Goal: Complete application form

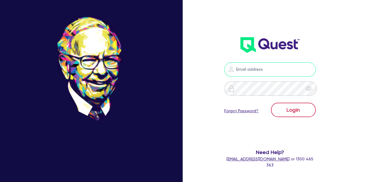
type input "[PERSON_NAME][EMAIL_ADDRESS][PERSON_NAME][DOMAIN_NAME]"
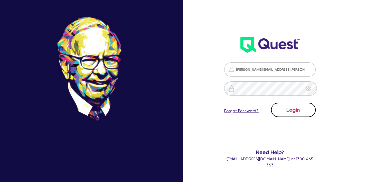
click at [305, 110] on button "Login" at bounding box center [293, 110] width 45 height 14
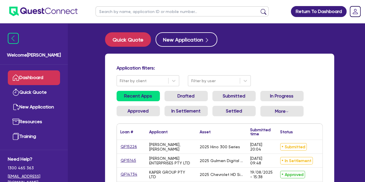
click at [141, 11] on input "text" at bounding box center [182, 11] width 173 height 10
type input "aris"
click at [259, 9] on button "submit" at bounding box center [263, 13] width 9 height 8
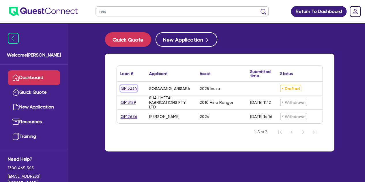
click at [131, 90] on link "QF15234" at bounding box center [128, 88] width 17 height 7
select select "CARS_AND_LIGHT_TRUCKS"
select select "PASSENGER_VEHICLES"
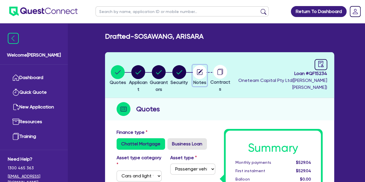
click at [207, 75] on circle "button" at bounding box center [200, 72] width 14 height 14
select select "Other"
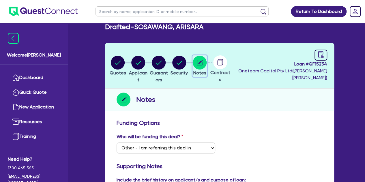
scroll to position [10, 0]
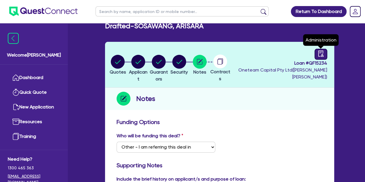
click at [319, 56] on icon "audit" at bounding box center [321, 53] width 6 height 6
select select "DRAFTED_NEW"
select select "Other"
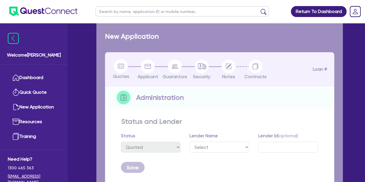
select select "DRAFTED_NEW"
select select "Other"
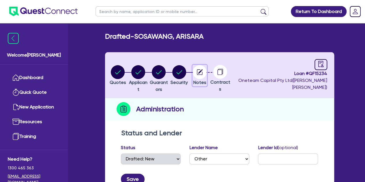
click at [207, 77] on icon "button" at bounding box center [200, 72] width 14 height 14
select select "Other"
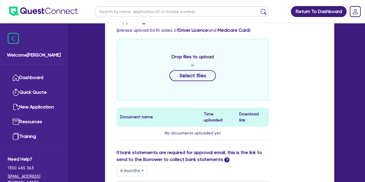
scroll to position [238, 0]
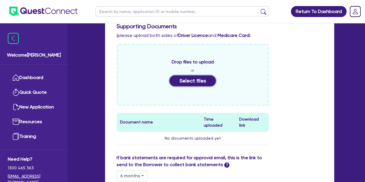
click at [184, 81] on button "Select files" at bounding box center [192, 80] width 47 height 11
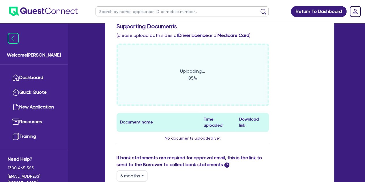
scroll to position [211, 0]
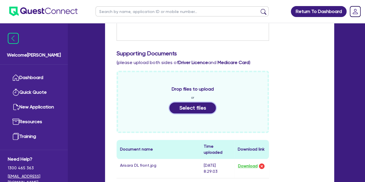
click at [183, 105] on button "Select files" at bounding box center [192, 107] width 47 height 11
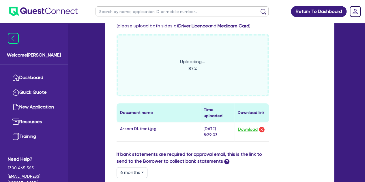
scroll to position [248, 0]
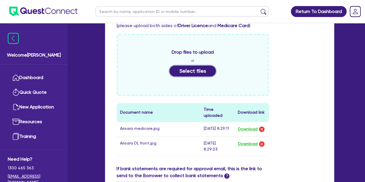
click at [193, 67] on button "Select files" at bounding box center [192, 70] width 47 height 11
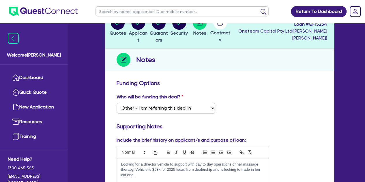
scroll to position [0, 0]
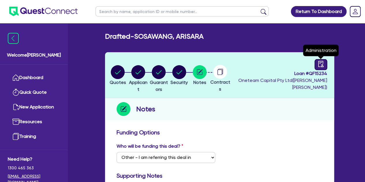
click at [319, 61] on icon "audit" at bounding box center [321, 64] width 6 height 6
select select "DRAFTED_NEW"
select select "Other"
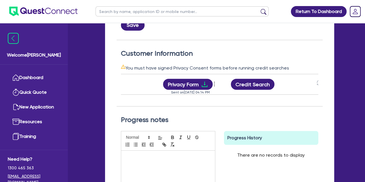
scroll to position [0, 45]
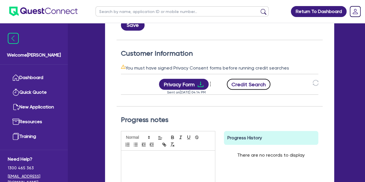
click at [252, 86] on button "Credit Search" at bounding box center [249, 84] width 44 height 11
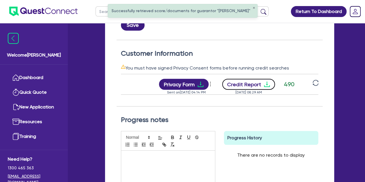
click at [251, 86] on button "Credit Report" at bounding box center [248, 84] width 53 height 11
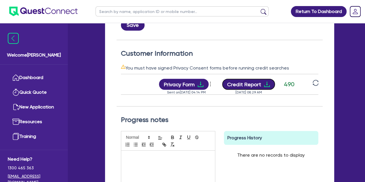
scroll to position [0, 0]
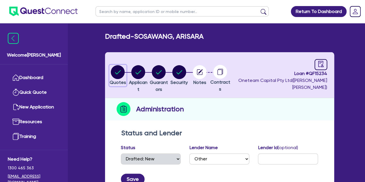
click at [117, 79] on button "Quotes" at bounding box center [117, 75] width 17 height 21
select select "CARS_AND_LIGHT_TRUCKS"
select select "PASSENGER_VEHICLES"
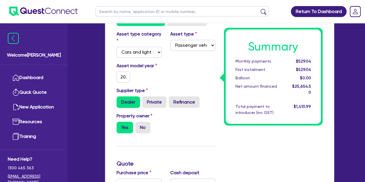
scroll to position [123, 0]
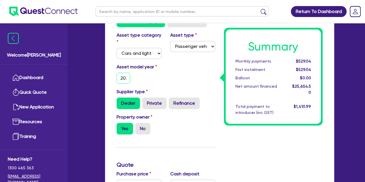
click at [125, 81] on input "2025" at bounding box center [124, 78] width 14 height 11
type input "53,000"
type input "28,000"
type input "1,282.72"
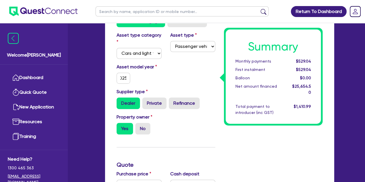
click at [200, 76] on div "Asset model year [DATE]" at bounding box center [165, 75] width 107 height 25
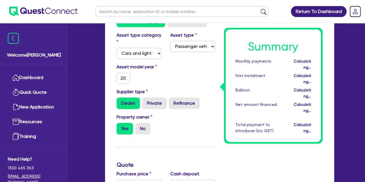
type input "53,000"
type input "28,000"
type input "1,282.72"
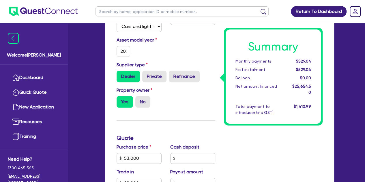
scroll to position [149, 0]
click at [126, 53] on input "2025" at bounding box center [124, 51] width 14 height 11
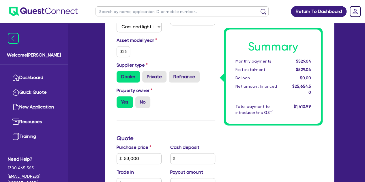
click at [181, 100] on div "Property owner Yes No" at bounding box center [165, 99] width 107 height 25
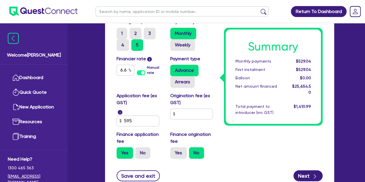
scroll to position [352, 0]
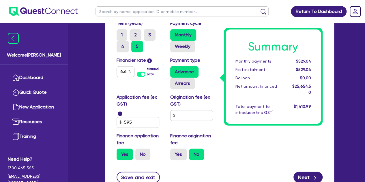
click at [199, 107] on label "Origination fee (ex GST)" at bounding box center [192, 101] width 45 height 14
click at [191, 115] on input "text" at bounding box center [191, 115] width 43 height 11
type input "53,000"
type input "28,000"
type input "1,282.72"
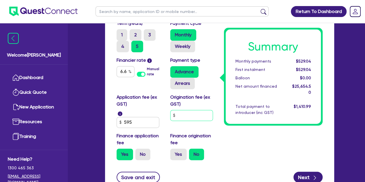
type input "9"
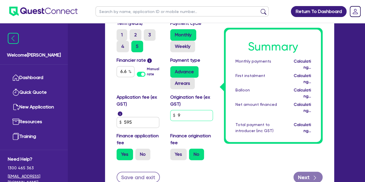
type input "53,000"
type input "28,000"
type input "1,282.72"
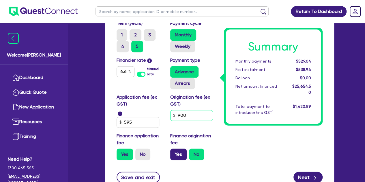
type input "900"
type input "53,000"
type input "28,000"
type input "1,282.72"
click at [178, 159] on label "Yes" at bounding box center [178, 155] width 16 height 12
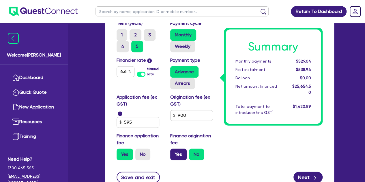
click at [174, 152] on input "Yes" at bounding box center [172, 151] width 4 height 4
radio input "true"
type input "53,000"
type input "28,000"
type input "1,282.72"
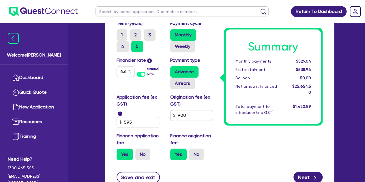
type input "53,000"
type input "28,000"
type input "1,332.23"
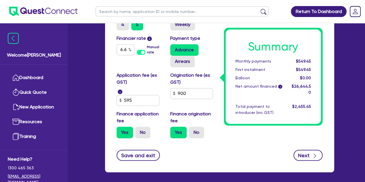
scroll to position [375, 0]
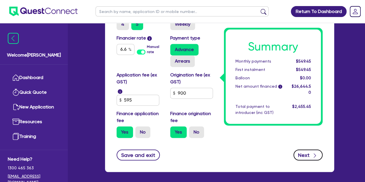
click at [302, 151] on button "Next" at bounding box center [307, 154] width 29 height 11
type input "53,000"
type input "28,000"
type input "1,332.23"
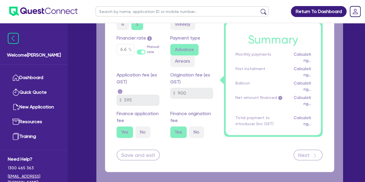
select select "SOLE_TRADER"
select select "HEALTH_BEAUTY"
select select "DAY_SPAS_HEALTH_RETREATS"
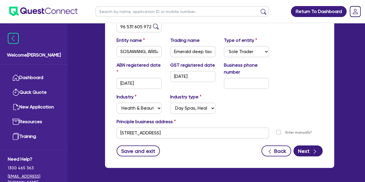
scroll to position [118, 0]
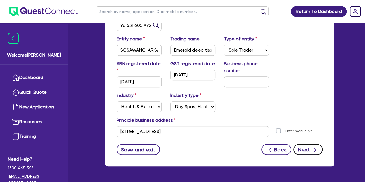
click at [300, 146] on button "Next" at bounding box center [307, 149] width 29 height 11
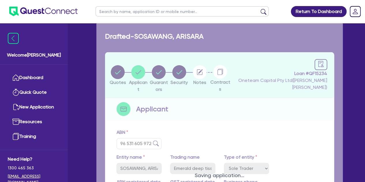
select select "MS"
select select "MARRIED"
select select "PROPERTY"
select select "CASH"
select select "VEHICLE"
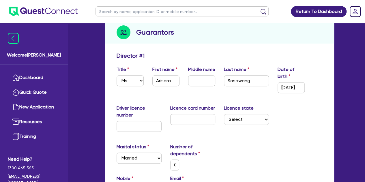
scroll to position [77, 0]
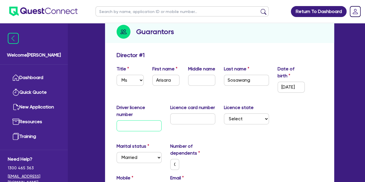
click at [142, 126] on input "text" at bounding box center [139, 125] width 45 height 11
type input "1"
type input "0"
type input "0419 273 533"
type input "250,000"
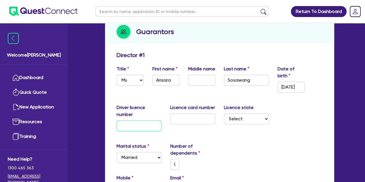
type input "150,000"
type input "28,000"
type input "12"
type input "0"
type input "0419 273 533"
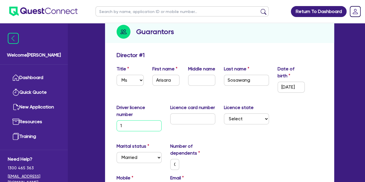
type input "250,000"
type input "150,000"
type input "28,000"
type input "126"
type input "0"
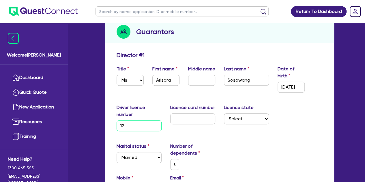
type input "0419 273 533"
type input "250,000"
type input "150,000"
type input "28,000"
type input "1260"
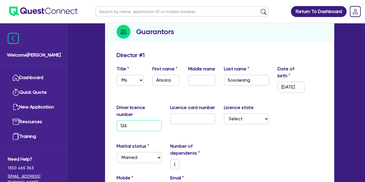
type input "0"
type input "0419 273 533"
type input "250,000"
type input "150,000"
type input "28,000"
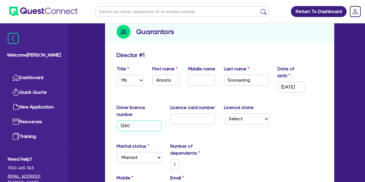
type input "12600"
type input "0"
type input "0419 273 533"
type input "250,000"
type input "150,000"
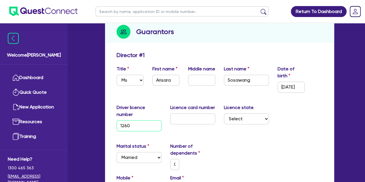
type input "28,000"
type input "126006"
type input "0"
type input "0419 273 533"
type input "250,000"
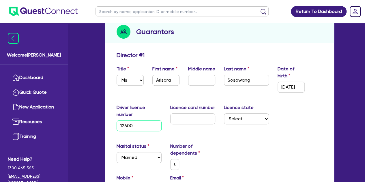
type input "150,000"
type input "28,000"
type input "1260065"
type input "0"
type input "0419 273 533"
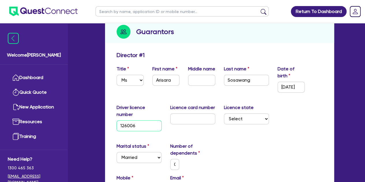
type input "250,000"
type input "150,000"
type input "28,000"
type input "12600651"
type input "0"
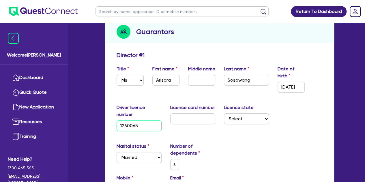
type input "0419 273 533"
type input "250,000"
type input "150,000"
type input "28,000"
type input "126006512"
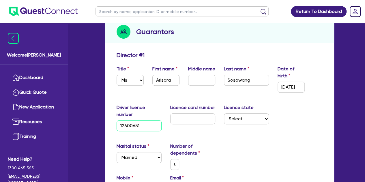
type input "0"
type input "0419 273 533"
type input "250,000"
type input "150,000"
type input "28,000"
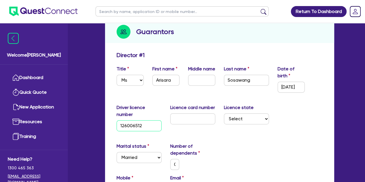
type input "126006512"
click at [175, 116] on input "text" at bounding box center [192, 118] width 45 height 11
type input "F"
type input "0"
type input "0419 273 533"
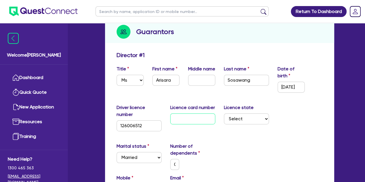
type input "250,000"
type input "150,000"
type input "28,000"
type input "FA"
type input "0"
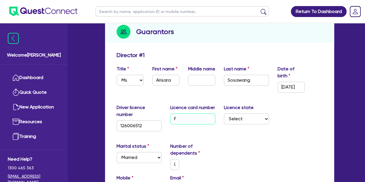
type input "0419 273 533"
type input "250,000"
type input "150,000"
type input "28,000"
type input "FAC"
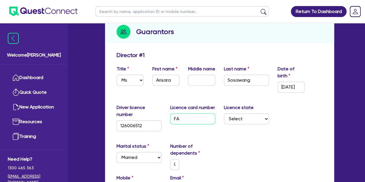
type input "0"
type input "0419 273 533"
type input "250,000"
type input "150,000"
type input "28,000"
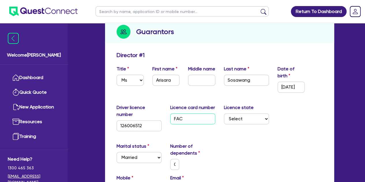
type input "FAC4"
type input "0"
type input "0419 273 533"
type input "250,000"
type input "150,000"
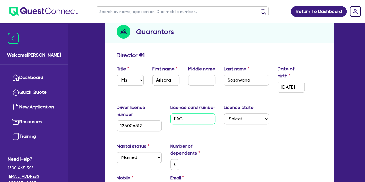
type input "28,000"
type input "FAC4A"
type input "0"
type input "0419 273 533"
type input "250,000"
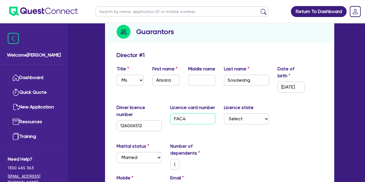
type input "150,000"
type input "28,000"
type input "FAC4AF"
type input "0"
type input "0419 273 533"
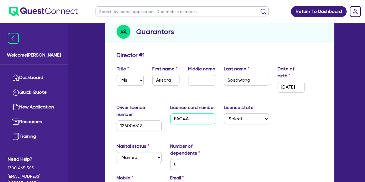
type input "250,000"
type input "150,000"
type input "28,000"
type input "FAC4AF7"
type input "0"
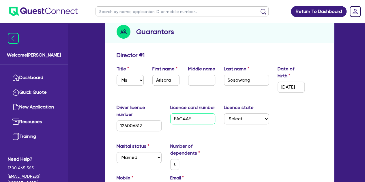
type input "0419 273 533"
type input "250,000"
type input "150,000"
type input "28,000"
type input "FAC4AF75"
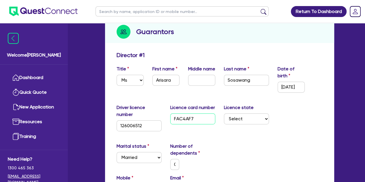
type input "0"
type input "0419 273 533"
type input "250,000"
type input "150,000"
type input "28,000"
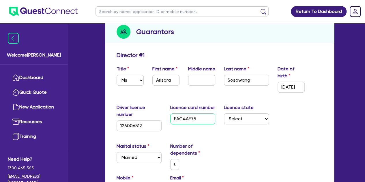
type input "FAC4AF758"
type input "0"
type input "0419 273 533"
type input "250,000"
type input "150,000"
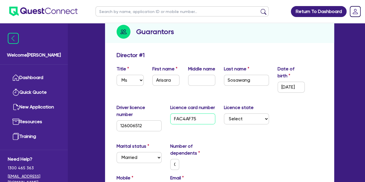
type input "28,000"
type input "FAC4AF758A"
type input "0"
type input "0419 273 533"
type input "250,000"
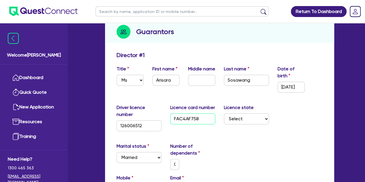
type input "150,000"
type input "28,000"
type input "FAC4AF758A"
click at [240, 113] on select "Select [GEOGRAPHIC_DATA] [GEOGRAPHIC_DATA] [GEOGRAPHIC_DATA] [GEOGRAPHIC_DATA] …" at bounding box center [246, 118] width 45 height 11
select select "QLD"
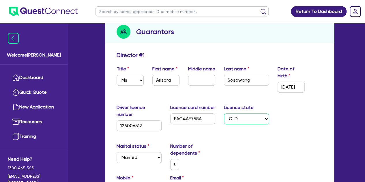
click at [224, 113] on select "Select [GEOGRAPHIC_DATA] [GEOGRAPHIC_DATA] [GEOGRAPHIC_DATA] [GEOGRAPHIC_DATA] …" at bounding box center [246, 118] width 45 height 11
type input "0"
type input "0419 273 533"
type input "250,000"
type input "150,000"
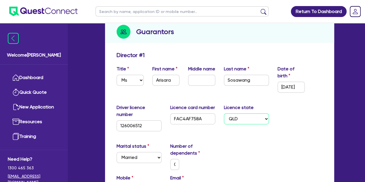
type input "28,000"
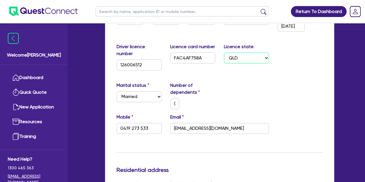
scroll to position [139, 0]
click at [174, 99] on input "0" at bounding box center [174, 103] width 9 height 11
type input "0419 273 533"
type input "250,000"
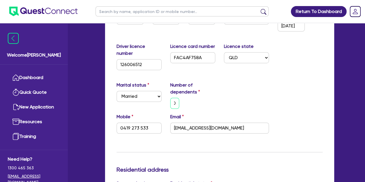
type input "150,000"
type input "28,000"
type input "1"
type input "0419 273 533"
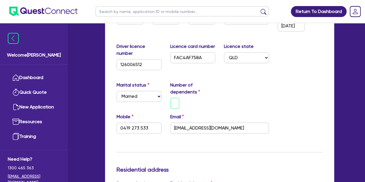
type input "250,000"
type input "150,000"
type input "28,000"
type input "0419 273 533"
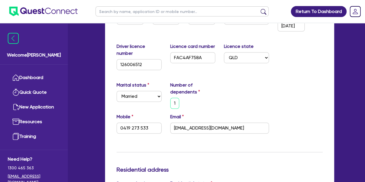
type input "250,000"
type input "150,000"
type input "28,000"
type input "0"
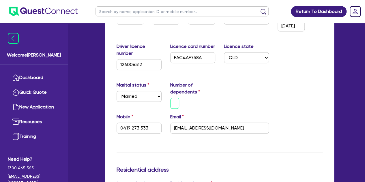
type input "0419 273 533"
type input "250,000"
type input "150,000"
type input "28,000"
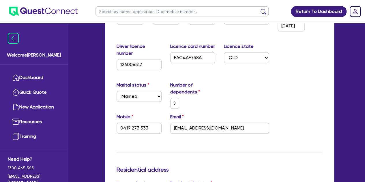
click at [218, 102] on div "0" at bounding box center [193, 103] width 54 height 11
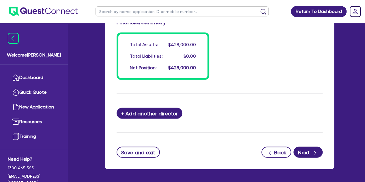
scroll to position [542, 0]
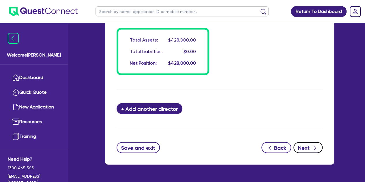
click at [308, 143] on button "Next" at bounding box center [307, 147] width 29 height 11
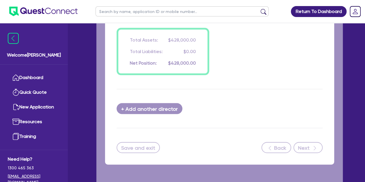
select select "CARS_AND_LIGHT_TRUCKS"
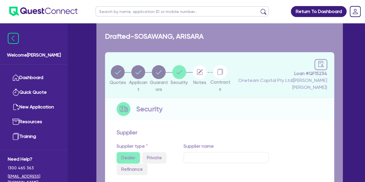
select select "PASSENGER_VEHICLES"
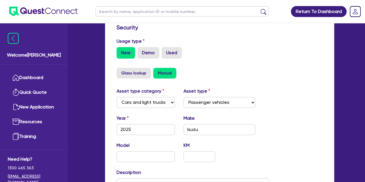
scroll to position [280, 0]
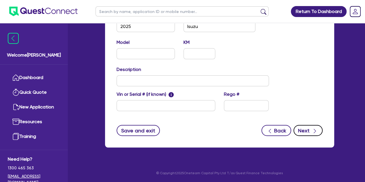
click at [306, 126] on button "Next" at bounding box center [307, 130] width 29 height 11
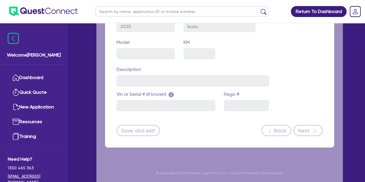
select select "Other"
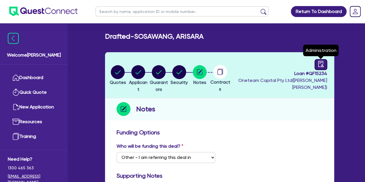
click at [321, 65] on icon "audit" at bounding box center [320, 64] width 5 height 6
select select "DRAFTED_NEW"
select select "Other"
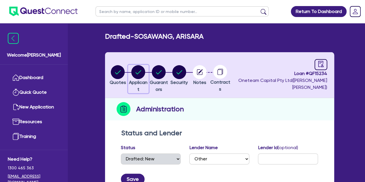
click at [141, 74] on circle "button" at bounding box center [138, 72] width 14 height 14
select select "SOLE_TRADER"
select select "HEALTH_BEAUTY"
select select "DAY_SPAS_HEALTH_RETREATS"
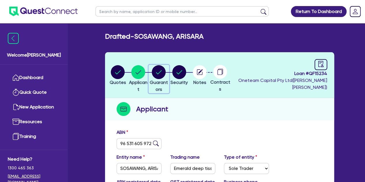
click at [162, 71] on icon "button" at bounding box center [159, 72] width 6 height 4
select select "MS"
select select "QLD"
select select "MARRIED"
select select "PROPERTY"
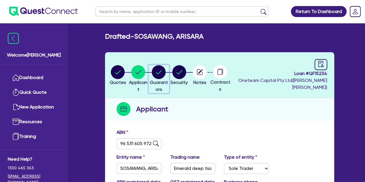
select select "CASH"
select select "VEHICLE"
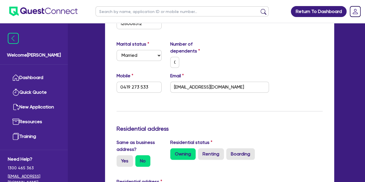
scroll to position [180, 0]
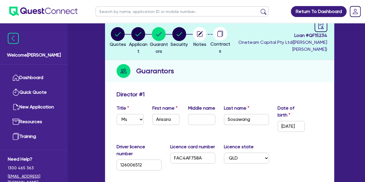
scroll to position [0, 0]
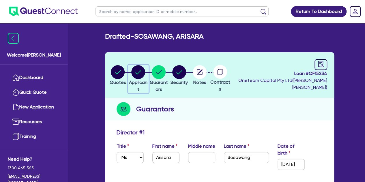
click at [144, 69] on circle "button" at bounding box center [138, 72] width 14 height 14
select select "SOLE_TRADER"
select select "HEALTH_BEAUTY"
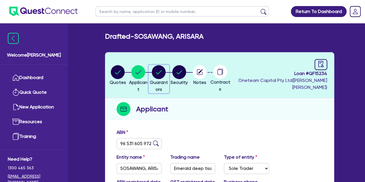
click at [166, 70] on circle "button" at bounding box center [159, 72] width 14 height 14
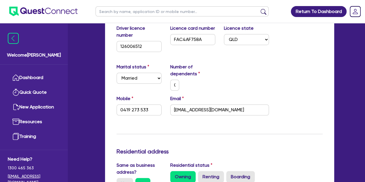
scroll to position [158, 0]
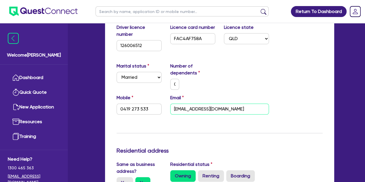
click at [227, 108] on input "[EMAIL_ADDRESS][DOMAIN_NAME]" at bounding box center [219, 109] width 99 height 11
paste input "[EMAIL_ADDRESS][DOMAIN_NAME]"
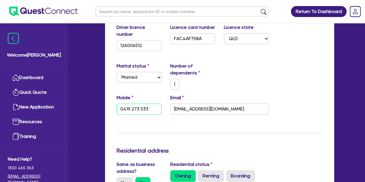
click at [145, 106] on input "0419 273 533" at bounding box center [139, 109] width 45 height 11
paste input "4485 117 83"
click at [119, 109] on input "4485 117 83" at bounding box center [139, 109] width 45 height 11
click at [227, 89] on div "Marital status Select [DEMOGRAPHIC_DATA] Married De Facto / Partner Number of d…" at bounding box center [219, 79] width 215 height 32
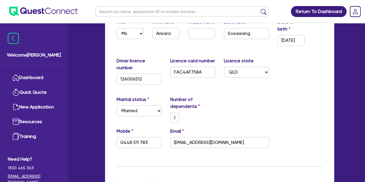
scroll to position [124, 0]
click at [290, 40] on input "[DATE]" at bounding box center [291, 40] width 27 height 11
click at [293, 96] on div "Marital status Select [DEMOGRAPHIC_DATA] Married De Facto / Partner Number of d…" at bounding box center [219, 112] width 215 height 32
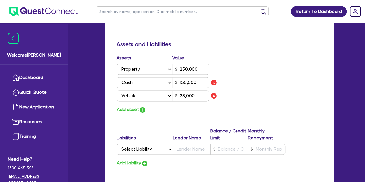
scroll to position [361, 0]
click at [164, 136] on label "Liabilities" at bounding box center [145, 137] width 56 height 7
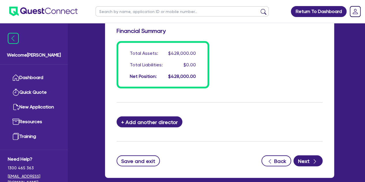
scroll to position [558, 0]
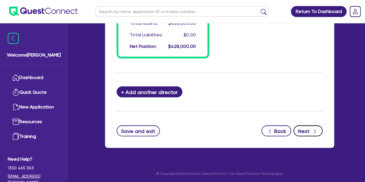
click at [305, 128] on button "Next" at bounding box center [307, 131] width 29 height 11
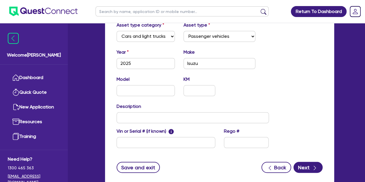
scroll to position [280, 0]
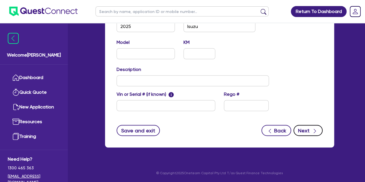
click at [309, 127] on button "Next" at bounding box center [307, 130] width 29 height 11
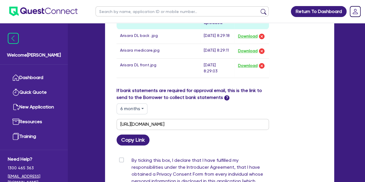
scroll to position [343, 0]
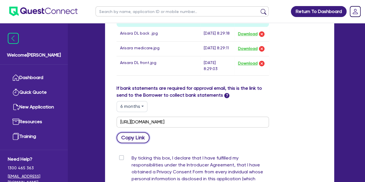
click at [132, 143] on button "Copy Link" at bounding box center [133, 137] width 33 height 11
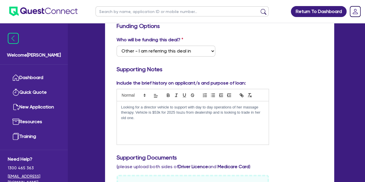
scroll to position [80, 0]
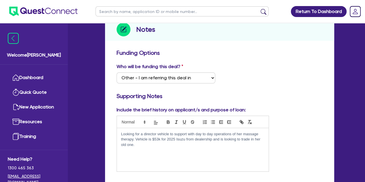
click at [145, 146] on p "Looking for a director vehicle to support with day to day operations of her mas…" at bounding box center [192, 140] width 143 height 16
drag, startPoint x: 145, startPoint y: 146, endPoint x: 201, endPoint y: 161, distance: 58.0
click at [201, 161] on div "Looking for a director vehicle to support with day to day operations of her mas…" at bounding box center [193, 149] width 152 height 43
click at [225, 162] on div "Looking for a director vehicle to support with day to day operations of her mas…" at bounding box center [193, 149] width 152 height 43
click at [141, 157] on p "Client has a telco default on file with vodaphone for $194 from" at bounding box center [192, 155] width 143 height 5
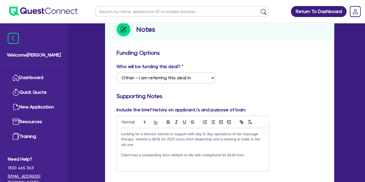
click at [249, 158] on div "Looking for a director vehicle to support with day to day operations of her mas…" at bounding box center [193, 149] width 152 height 43
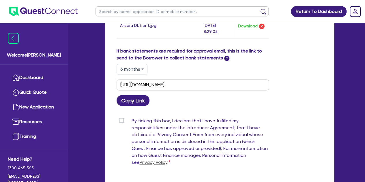
scroll to position [447, 0]
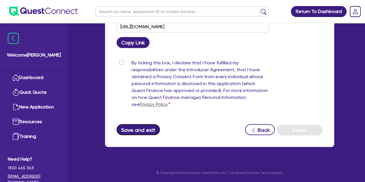
click at [142, 131] on button "Save and exit" at bounding box center [139, 129] width 44 height 11
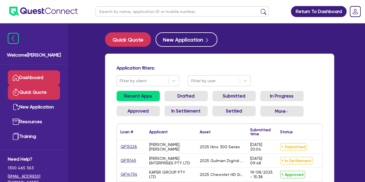
click at [32, 93] on link "Quick Quote" at bounding box center [34, 92] width 52 height 15
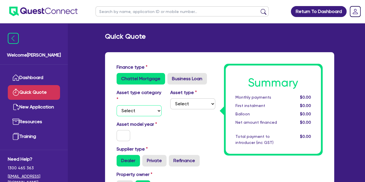
click at [126, 115] on select "Select Cars and light trucks Primary assets Secondary assets Tertiary assets" at bounding box center [139, 110] width 45 height 11
click at [117, 105] on select "Select Cars and light trucks Primary assets Secondary assets Tertiary assets" at bounding box center [139, 110] width 45 height 11
click at [190, 97] on div "Asset type Select Passenger vehicles Vans and utes Light trucks up to 4.5 tonne" at bounding box center [193, 102] width 54 height 27
click at [191, 102] on select "Select Passenger vehicles Vans and utes Light trucks up to 4.5 tonne" at bounding box center [192, 103] width 45 height 11
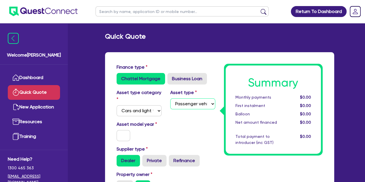
click at [170, 98] on select "Select Passenger vehicles Vans and utes Light trucks up to 4.5 tonne" at bounding box center [192, 103] width 45 height 11
click at [122, 134] on input "text" at bounding box center [124, 135] width 14 height 11
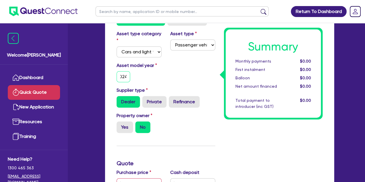
scroll to position [60, 0]
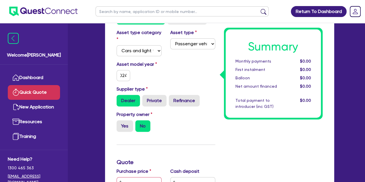
click at [121, 132] on div "Property owner Yes No" at bounding box center [165, 123] width 107 height 25
click at [121, 130] on label "Yes" at bounding box center [125, 126] width 16 height 12
click at [120, 124] on input "Yes" at bounding box center [119, 122] width 4 height 4
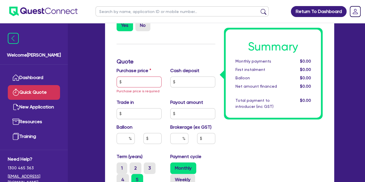
scroll to position [163, 0]
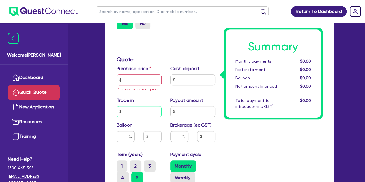
click at [129, 109] on input "text" at bounding box center [139, 111] width 45 height 11
click at [123, 138] on input "text" at bounding box center [126, 136] width 18 height 11
click at [155, 138] on input "text" at bounding box center [152, 136] width 18 height 11
click at [247, 146] on div "Summary Monthly payments $0.00 First instalment $0.00 Balloon $0.00 Net amount …" at bounding box center [273, 98] width 107 height 395
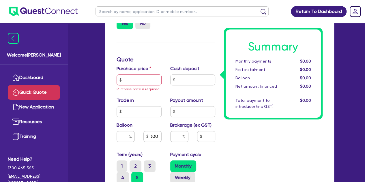
scroll to position [0, 0]
click at [145, 78] on input "text" at bounding box center [139, 79] width 45 height 11
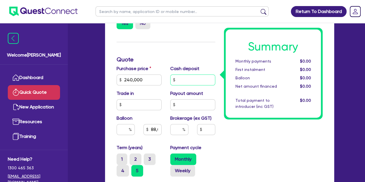
click at [207, 78] on input "text" at bounding box center [192, 79] width 45 height 11
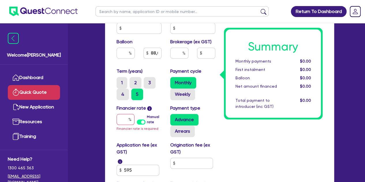
scroll to position [239, 0]
click at [122, 123] on input "text" at bounding box center [126, 119] width 18 height 11
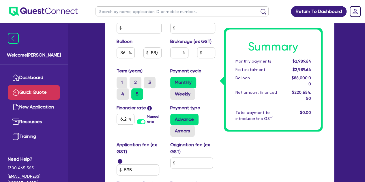
click at [237, 148] on div "Summary Monthly payments $2,989.64 First instalment $2,989.64 Balloon $88,000.0…" at bounding box center [273, 18] width 107 height 388
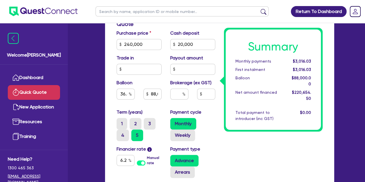
scroll to position [197, 0]
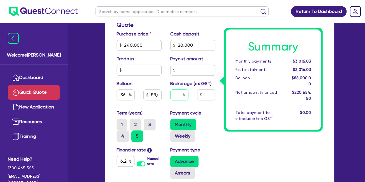
click at [183, 97] on div at bounding box center [179, 94] width 18 height 11
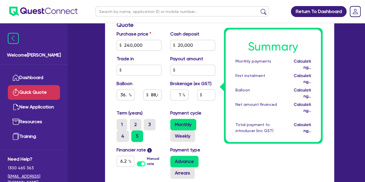
click at [244, 151] on div "Summary Monthly payments Calculating... First instalment Calculating... Balloon…" at bounding box center [273, 60] width 107 height 388
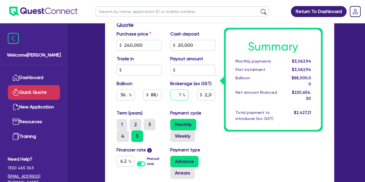
click at [182, 96] on input "1" at bounding box center [179, 94] width 18 height 11
click at [244, 163] on div "Summary Monthly payments $3,062.94 First instalment $3,062.94 Balloon $88,000.0…" at bounding box center [273, 60] width 107 height 388
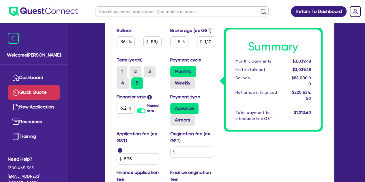
scroll to position [251, 0]
click at [181, 43] on input ".5" at bounding box center [179, 41] width 18 height 11
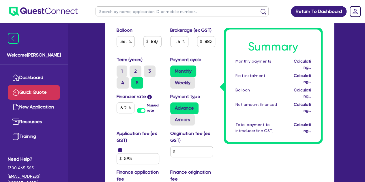
click at [237, 146] on div "Summary Monthly payments Calculating... First instalment Calculating... Balloon…" at bounding box center [273, 7] width 107 height 388
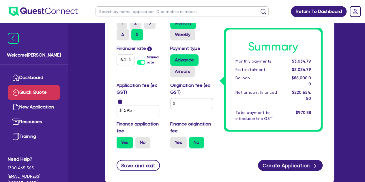
scroll to position [313, 0]
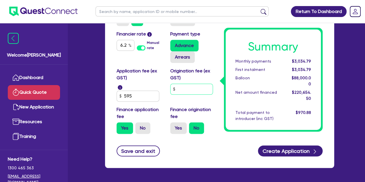
click at [187, 91] on input "text" at bounding box center [191, 89] width 43 height 11
click at [178, 125] on label "Yes" at bounding box center [178, 128] width 16 height 12
click at [174, 125] on input "Yes" at bounding box center [172, 124] width 4 height 4
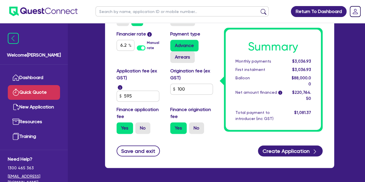
click at [194, 120] on div "Finance origination fee Yes No" at bounding box center [193, 120] width 54 height 28
click at [184, 90] on input "100" at bounding box center [191, 89] width 43 height 11
click at [185, 103] on div "Application fee (ex GST) i 595 Origination fee (ex GST) Finance application fee…" at bounding box center [165, 103] width 107 height 71
click at [185, 92] on input "text" at bounding box center [191, 89] width 43 height 11
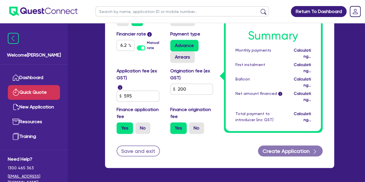
click at [181, 114] on label "Finance origination fee" at bounding box center [192, 113] width 45 height 14
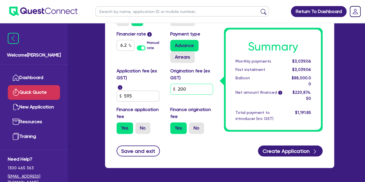
click at [189, 87] on input "200" at bounding box center [191, 89] width 43 height 11
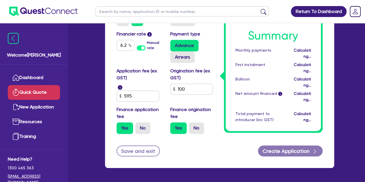
click at [178, 114] on label "Finance origination fee" at bounding box center [192, 113] width 45 height 14
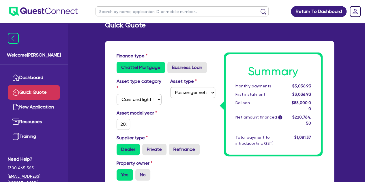
scroll to position [0, 0]
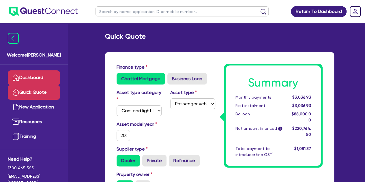
click at [40, 80] on link "Dashboard" at bounding box center [34, 77] width 52 height 15
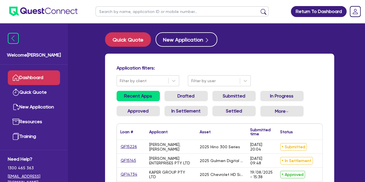
click at [130, 10] on input "text" at bounding box center [182, 11] width 173 height 10
click at [259, 9] on button "submit" at bounding box center [263, 13] width 9 height 8
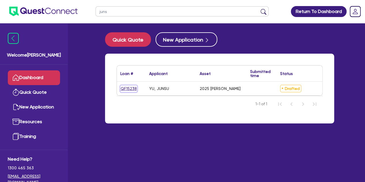
click at [128, 88] on link "QF15238" at bounding box center [128, 88] width 17 height 7
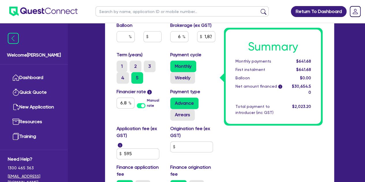
scroll to position [315, 0]
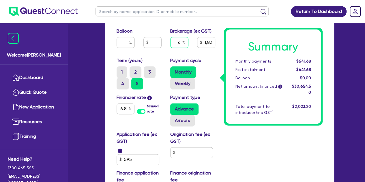
click at [183, 45] on input "6" at bounding box center [179, 42] width 18 height 11
click at [201, 61] on label "Payment cycle" at bounding box center [185, 60] width 31 height 7
click at [182, 41] on input "3" at bounding box center [179, 42] width 18 height 11
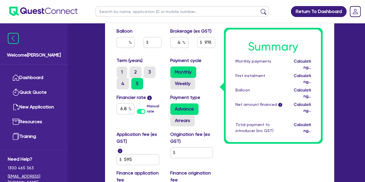
click at [250, 167] on div "Summary Monthly payments Calculating... First instalment Calculating... Balloon…" at bounding box center [273, 8] width 107 height 388
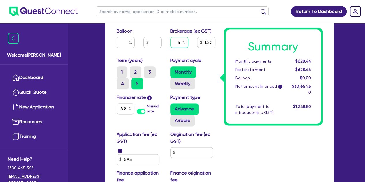
click at [186, 42] on input "4" at bounding box center [179, 42] width 18 height 11
click at [199, 60] on label "Payment cycle" at bounding box center [185, 60] width 31 height 7
click at [181, 41] on input "3" at bounding box center [179, 42] width 18 height 11
click at [203, 65] on div "Payment cycle Monthly Weekly" at bounding box center [193, 73] width 54 height 32
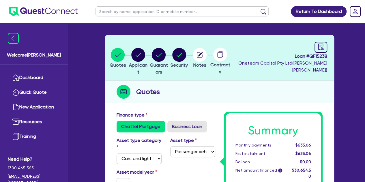
scroll to position [0, 0]
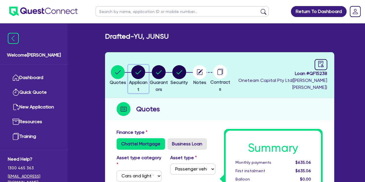
click at [138, 73] on circle "button" at bounding box center [138, 72] width 14 height 14
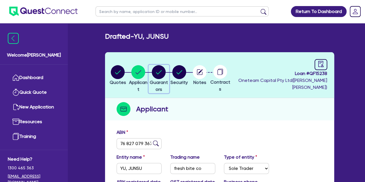
click at [166, 78] on circle "button" at bounding box center [159, 72] width 14 height 14
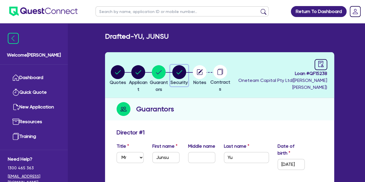
click at [182, 73] on icon "button" at bounding box center [180, 72] width 6 height 4
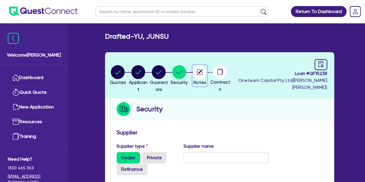
click at [206, 81] on span "Notes" at bounding box center [199, 82] width 13 height 5
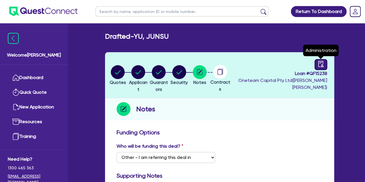
click at [322, 63] on icon "audit" at bounding box center [321, 64] width 6 height 6
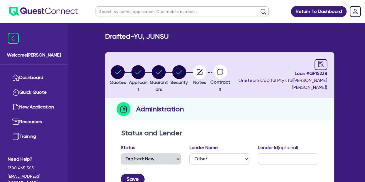
click at [117, 14] on input "text" at bounding box center [182, 11] width 173 height 10
click button "submit" at bounding box center [263, 13] width 9 height 8
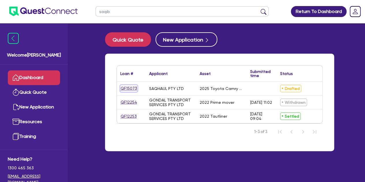
click at [130, 89] on link "QF15073" at bounding box center [128, 88] width 17 height 7
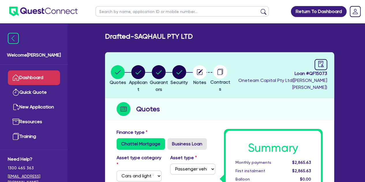
click at [27, 82] on link "Dashboard" at bounding box center [34, 77] width 52 height 15
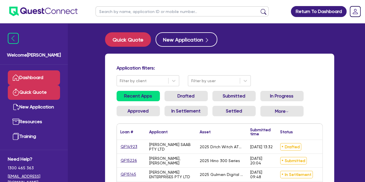
click at [41, 94] on link "Quick Quote" at bounding box center [34, 92] width 52 height 15
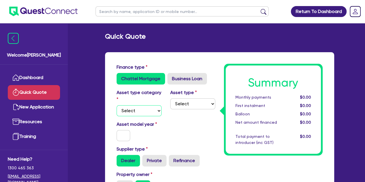
click at [148, 105] on select "Select Cars and light trucks Primary assets Secondary assets Tertiary assets" at bounding box center [139, 110] width 45 height 11
click at [117, 105] on select "Select Cars and light trucks Primary assets Secondary assets Tertiary assets" at bounding box center [139, 110] width 45 height 11
click at [188, 103] on select "Select Passenger vehicles Vans and utes Light trucks up to 4.5 tonne" at bounding box center [192, 103] width 45 height 11
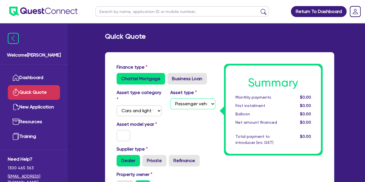
click at [170, 98] on select "Select Passenger vehicles Vans and utes Light trucks up to 4.5 tonne" at bounding box center [192, 103] width 45 height 11
click at [118, 135] on input "text" at bounding box center [124, 135] width 14 height 11
click at [143, 139] on div "Asset model year [DATE]" at bounding box center [139, 131] width 54 height 20
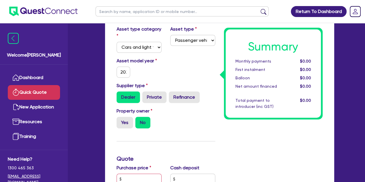
scroll to position [73, 0]
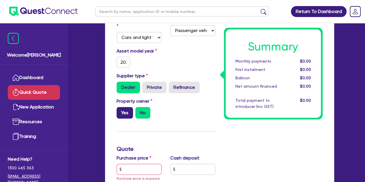
click at [125, 113] on label "Yes" at bounding box center [125, 113] width 16 height 12
click at [120, 111] on input "Yes" at bounding box center [119, 109] width 4 height 4
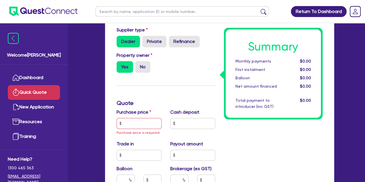
scroll to position [119, 0]
click at [132, 123] on input "text" at bounding box center [139, 123] width 45 height 11
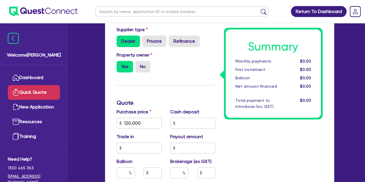
click at [152, 107] on div "Finance type Chattel Mortgage Business Loan Asset type category Select Cars and…" at bounding box center [165, 138] width 107 height 388
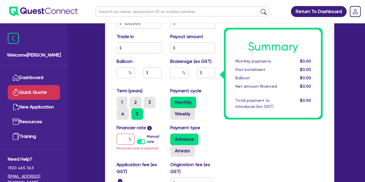
scroll to position [220, 0]
click at [122, 142] on input "text" at bounding box center [126, 138] width 18 height 11
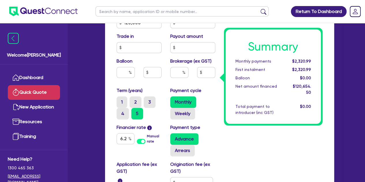
click at [239, 151] on div "Summary Monthly payments $2,320.99 First instalment $2,320.99 Balloon $0.00 Net…" at bounding box center [273, 38] width 107 height 388
click at [107, 91] on div "Finance type Chattel Mortgage Business Loan Asset type category Select Cars and…" at bounding box center [219, 46] width 229 height 429
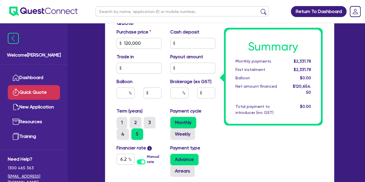
scroll to position [200, 0]
click at [127, 161] on input "6.2" at bounding box center [126, 159] width 18 height 11
click at [259, 137] on div "Summary Monthly payments $2,331.78 First instalment $2,331.78 Balloon $0.00 Net…" at bounding box center [273, 58] width 107 height 388
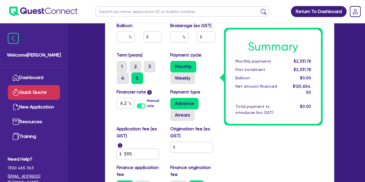
scroll to position [252, 0]
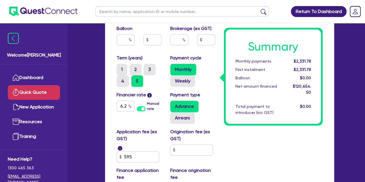
click at [114, 124] on div "Financier rate i 6.2 Manual rate Payment type Advance Arrears" at bounding box center [165, 109] width 107 height 37
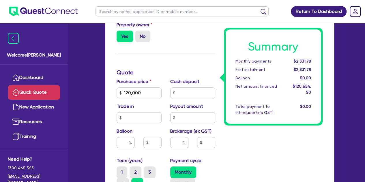
scroll to position [172, 0]
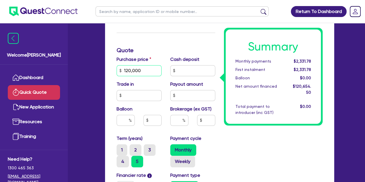
click at [146, 75] on input "120,000" at bounding box center [139, 70] width 45 height 11
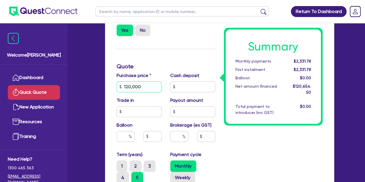
scroll to position [143, 0]
